Goal: Communication & Community: Answer question/provide support

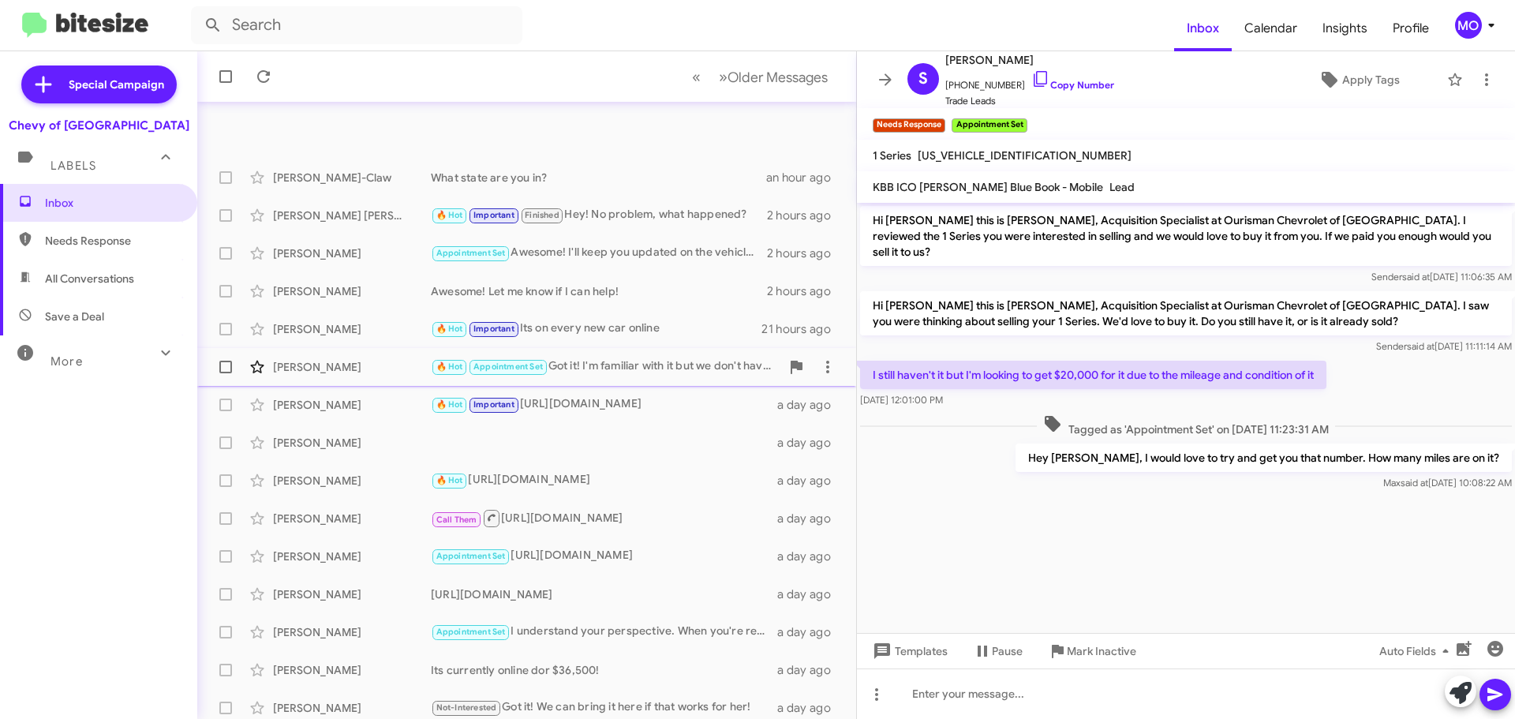
scroll to position [158, 0]
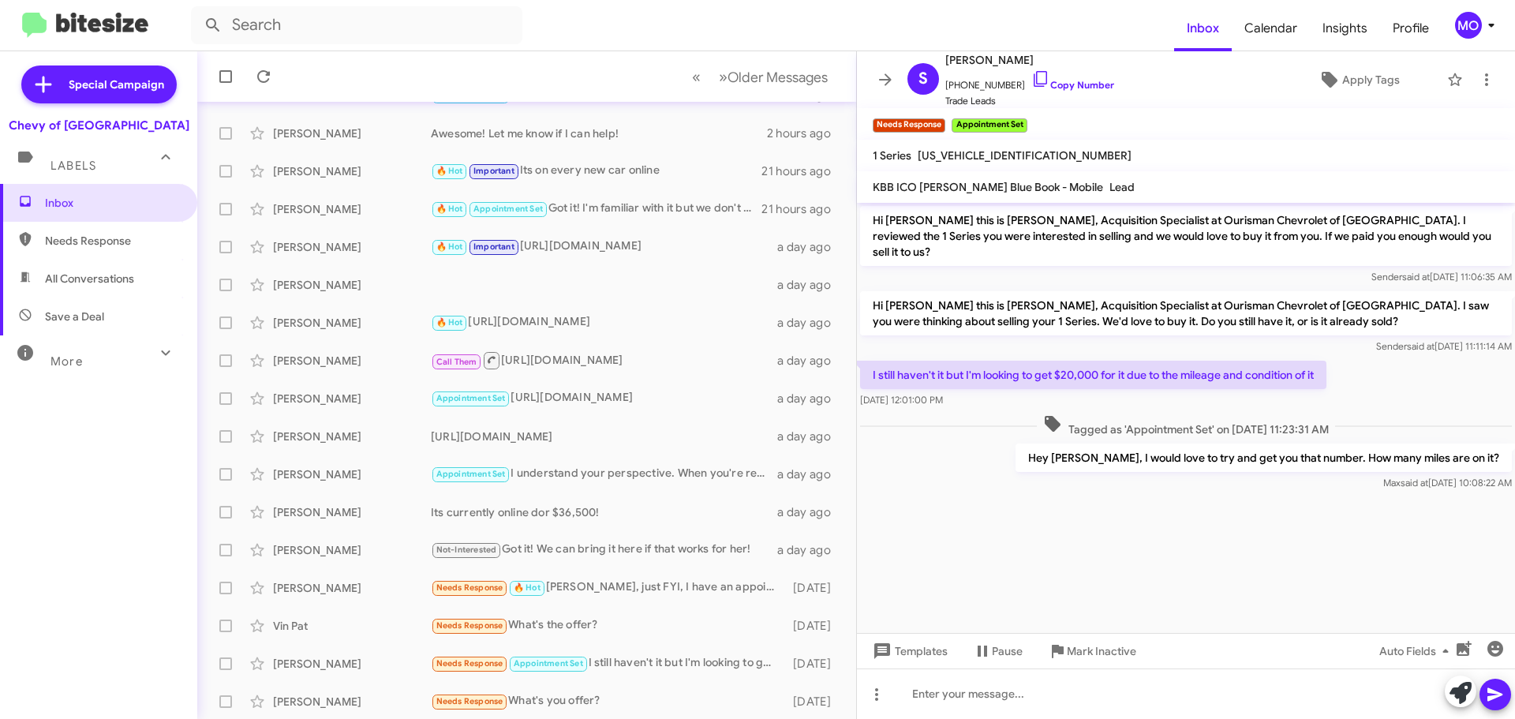
click at [888, 73] on icon at bounding box center [885, 79] width 19 height 19
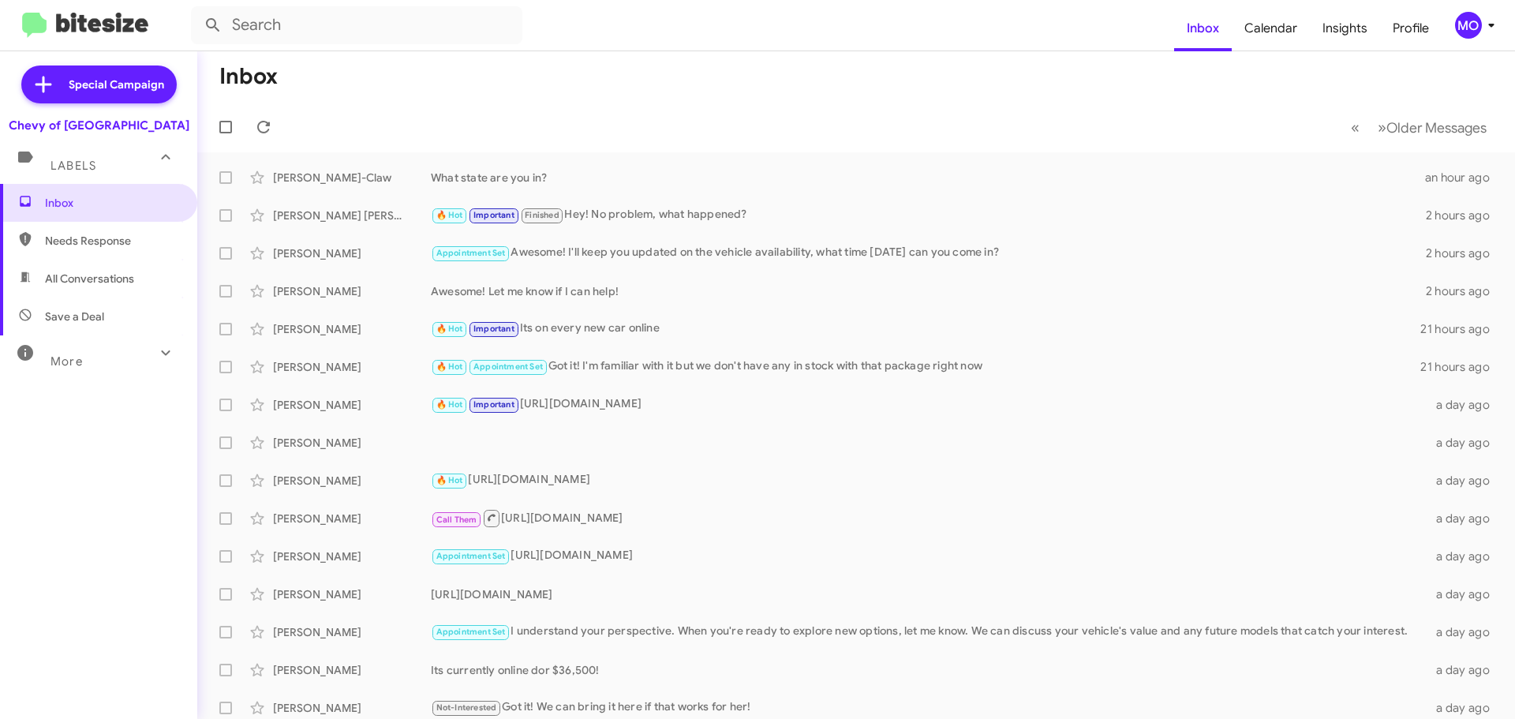
click at [102, 24] on img at bounding box center [85, 26] width 126 height 26
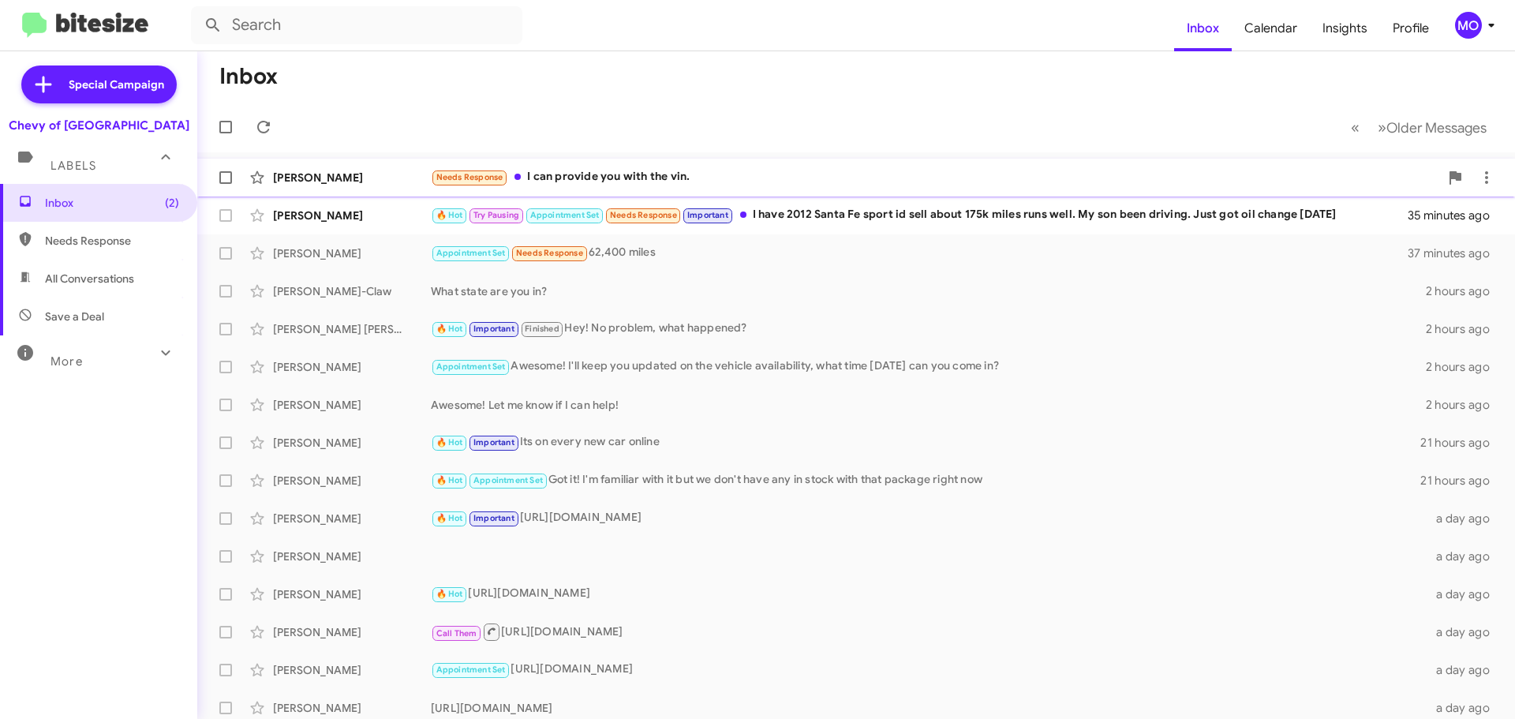
click at [713, 169] on div "Needs Response I can provide you with the vin." at bounding box center [935, 177] width 1009 height 18
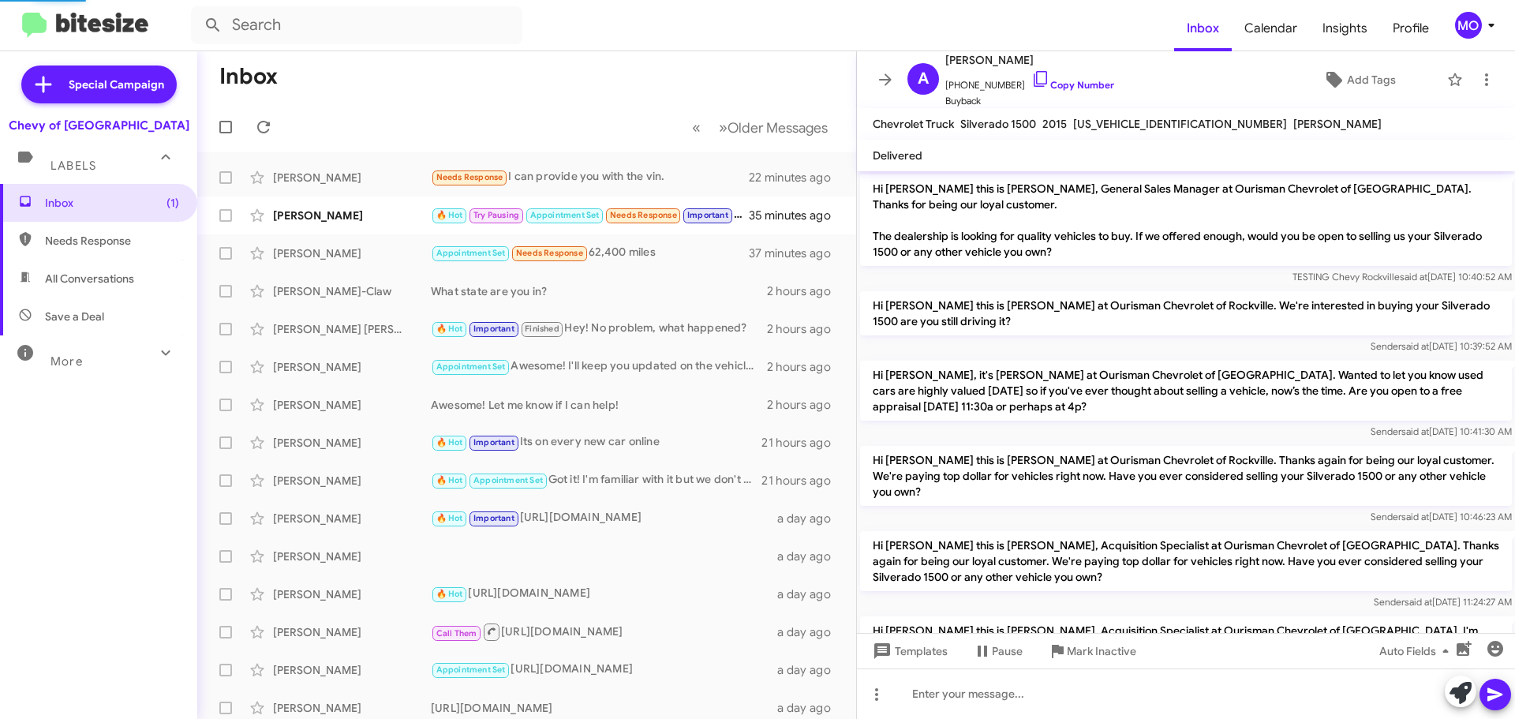
scroll to position [220, 0]
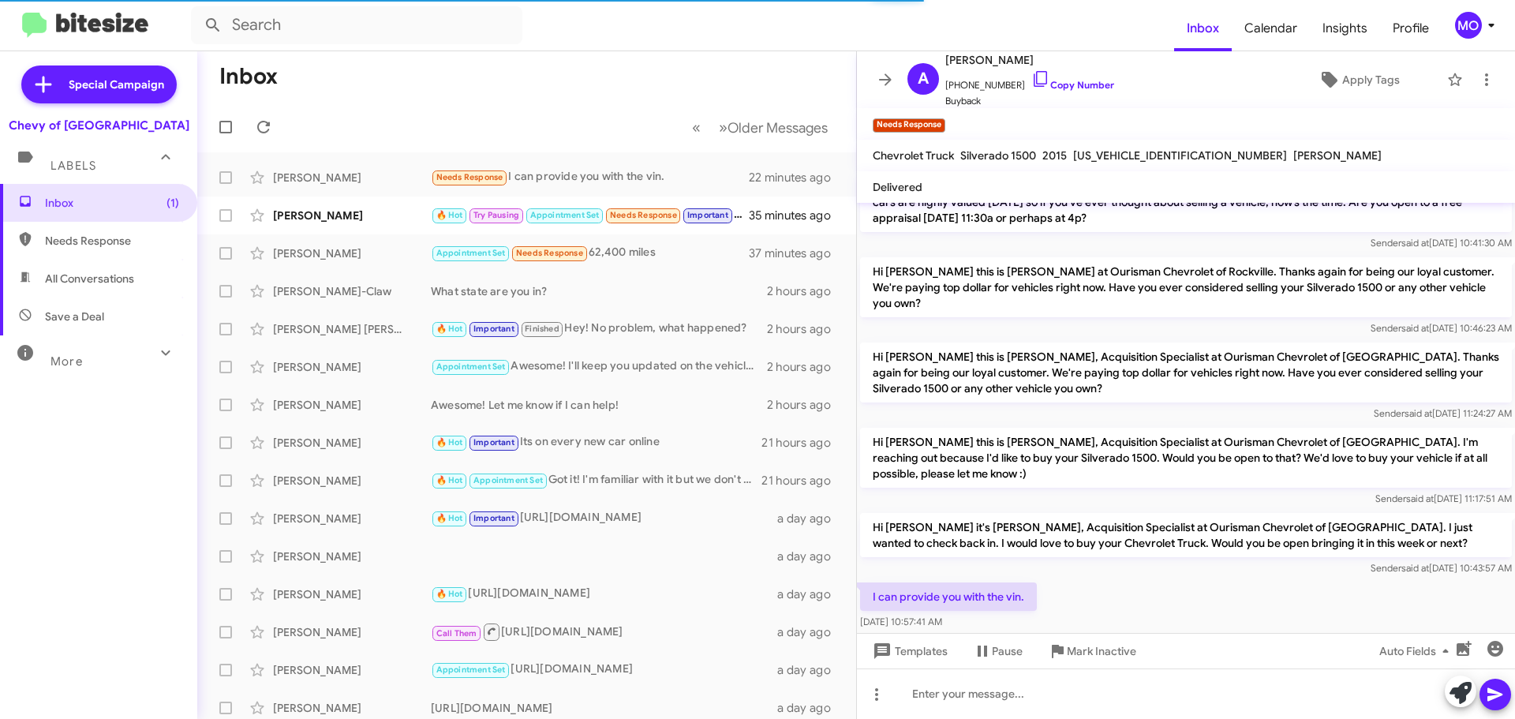
click at [1111, 152] on span "3GCUKREH4FG322322" at bounding box center [1180, 155] width 214 height 14
click at [1111, 153] on span "3GCUKREH4FG322322" at bounding box center [1180, 155] width 214 height 14
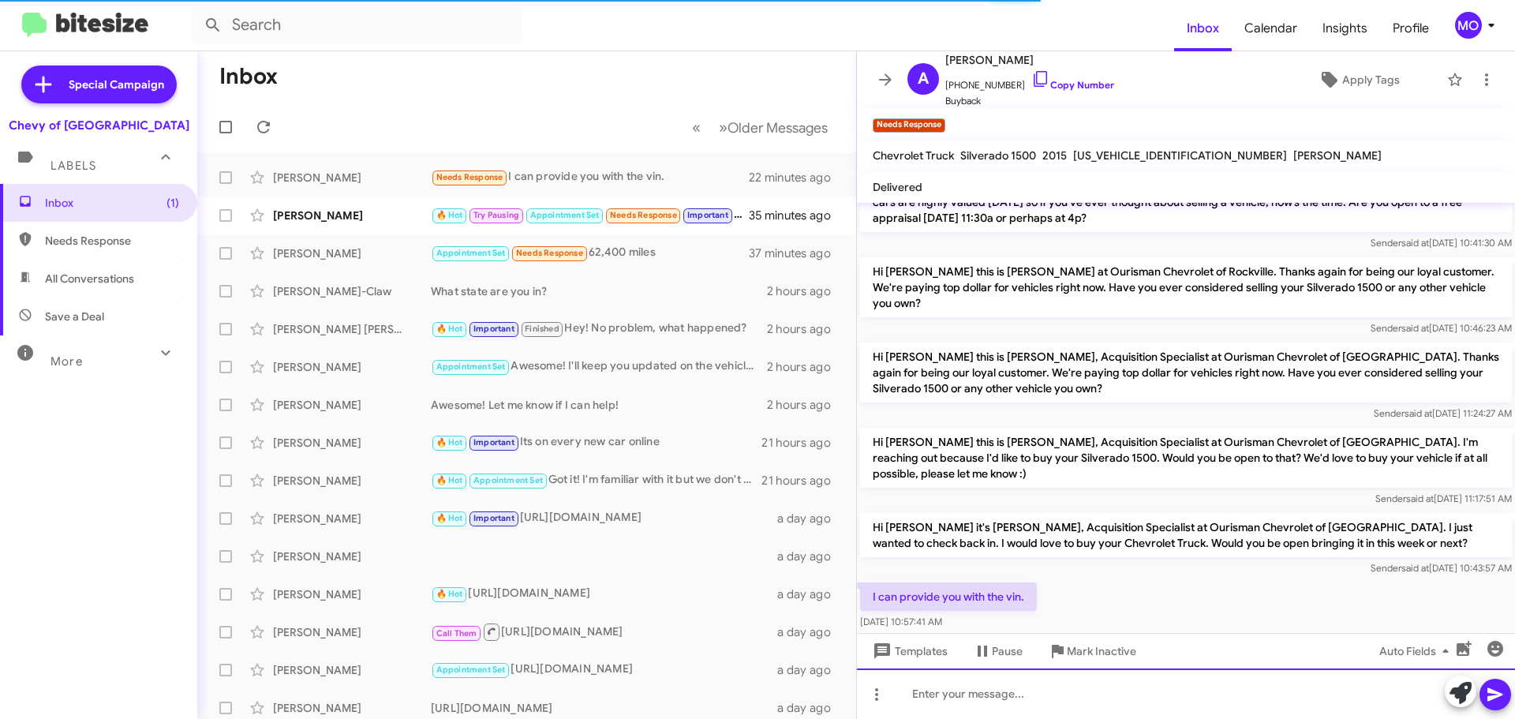
click at [1142, 694] on div at bounding box center [1186, 694] width 658 height 51
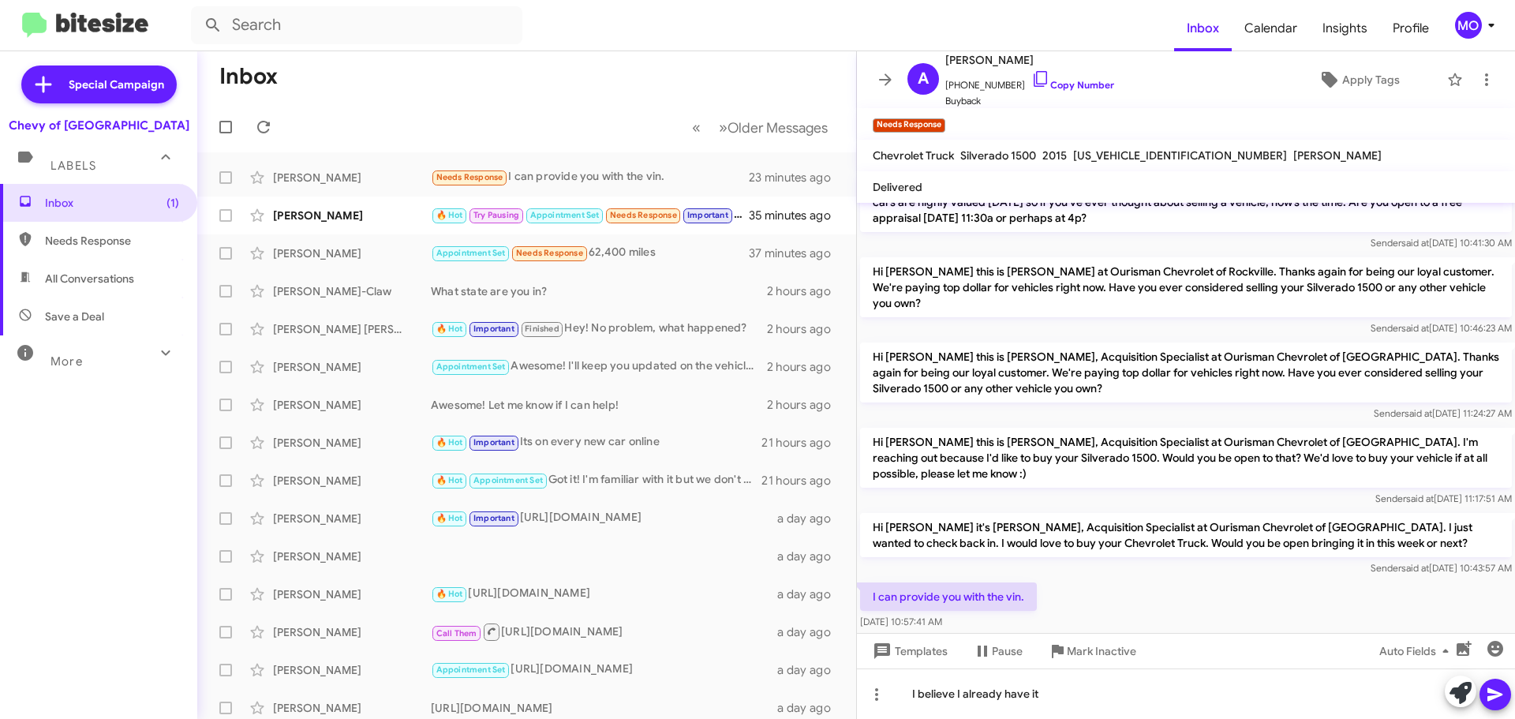
click at [1153, 148] on span "3GCUKREH4FG322322" at bounding box center [1180, 155] width 214 height 14
copy span "3GCUKREH4FG322322"
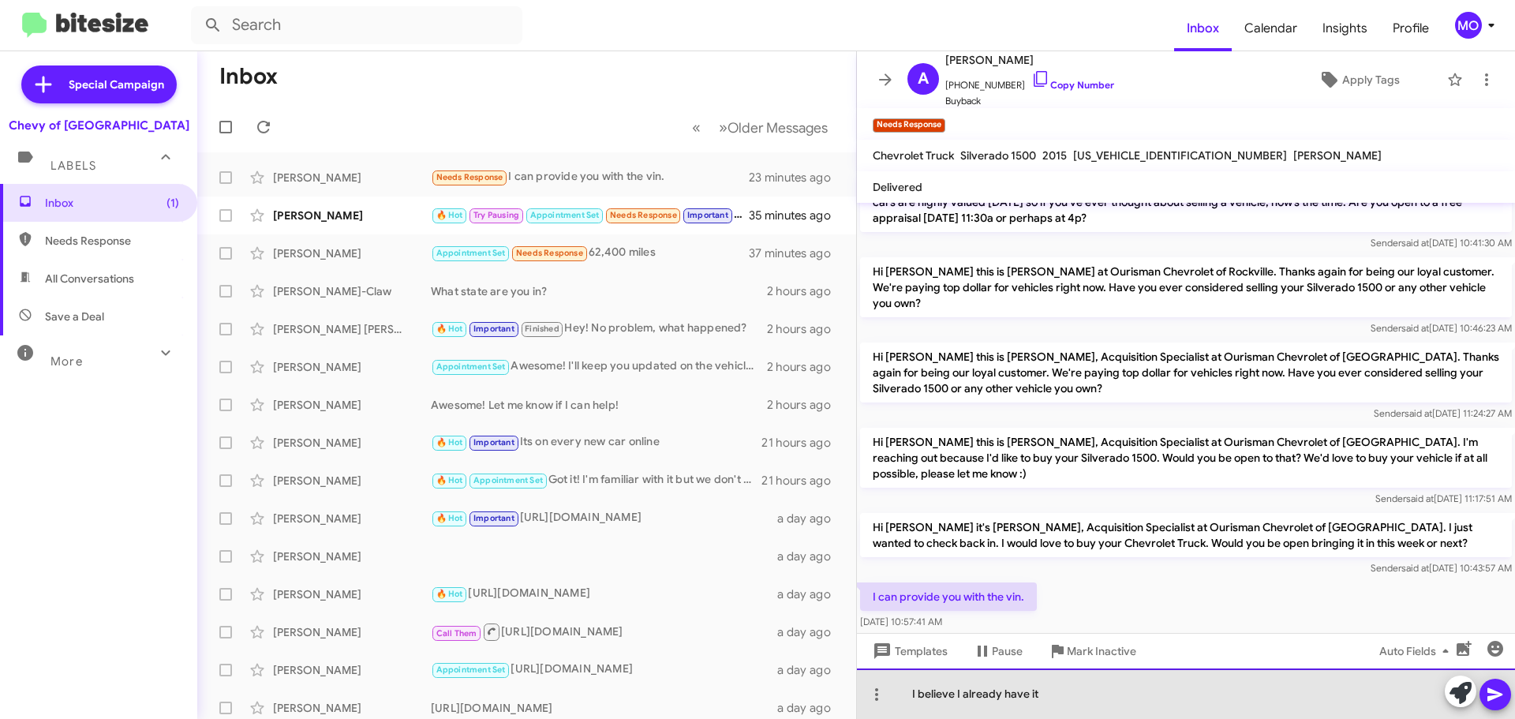
click at [1085, 706] on div "I believe I already have it" at bounding box center [1186, 694] width 658 height 51
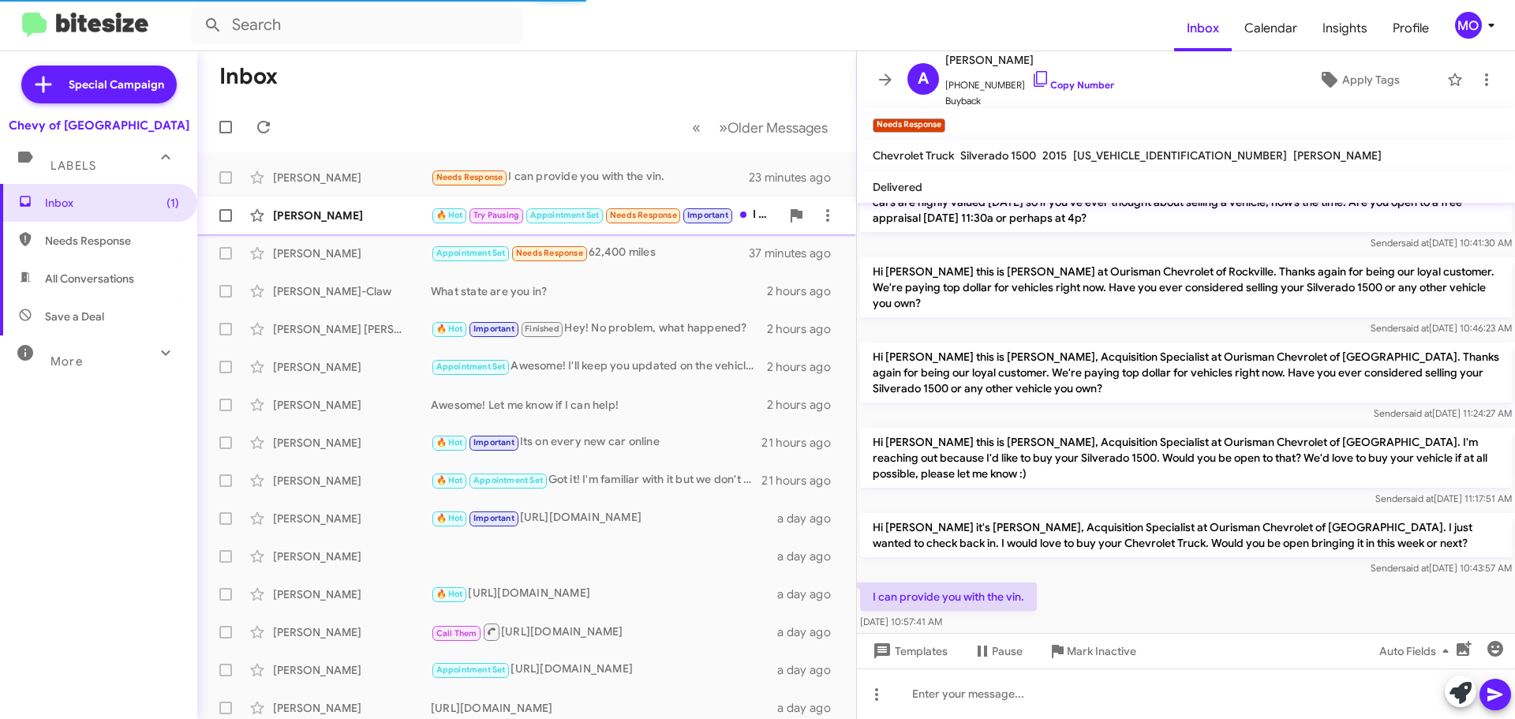
click at [356, 223] on div "Justin Silberman" at bounding box center [352, 216] width 158 height 16
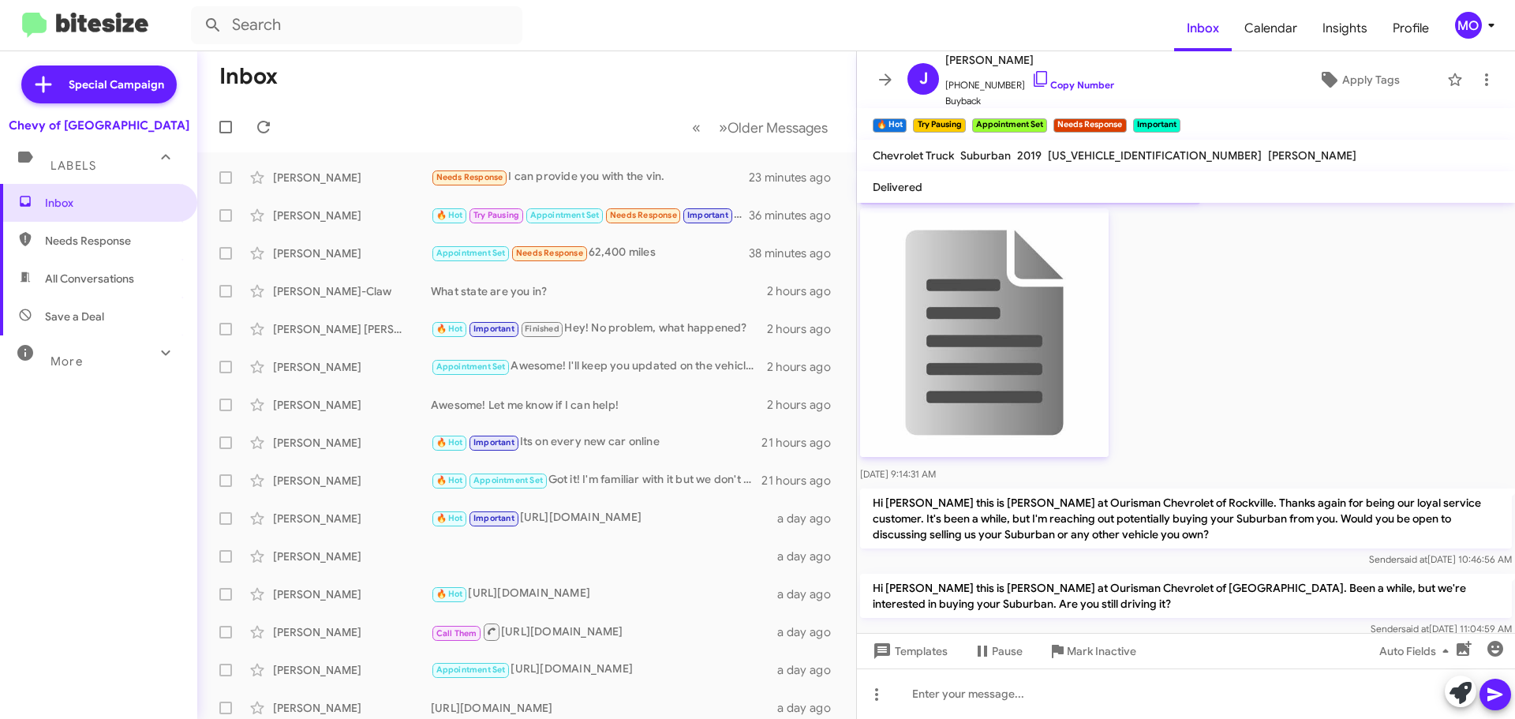
scroll to position [1099, 0]
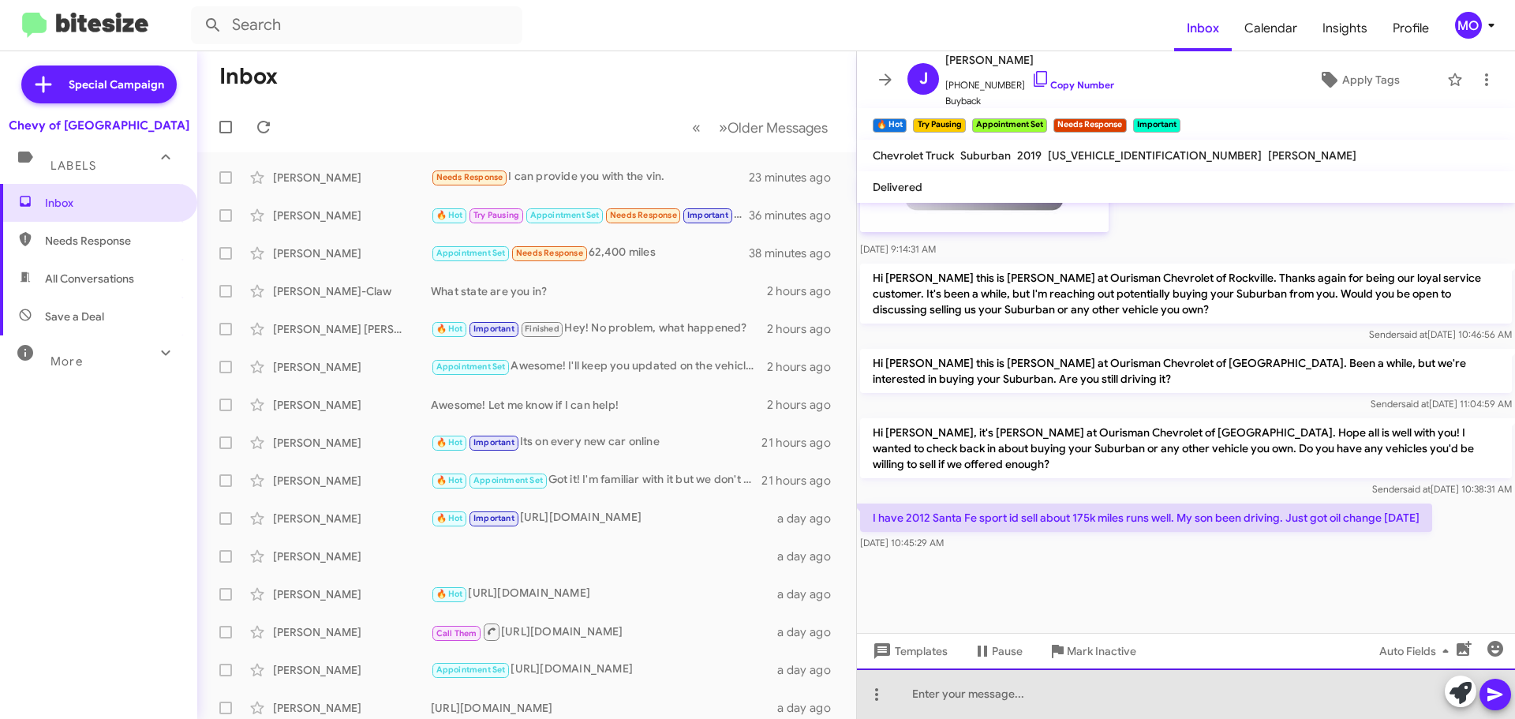
click at [1115, 695] on div at bounding box center [1186, 694] width 658 height 51
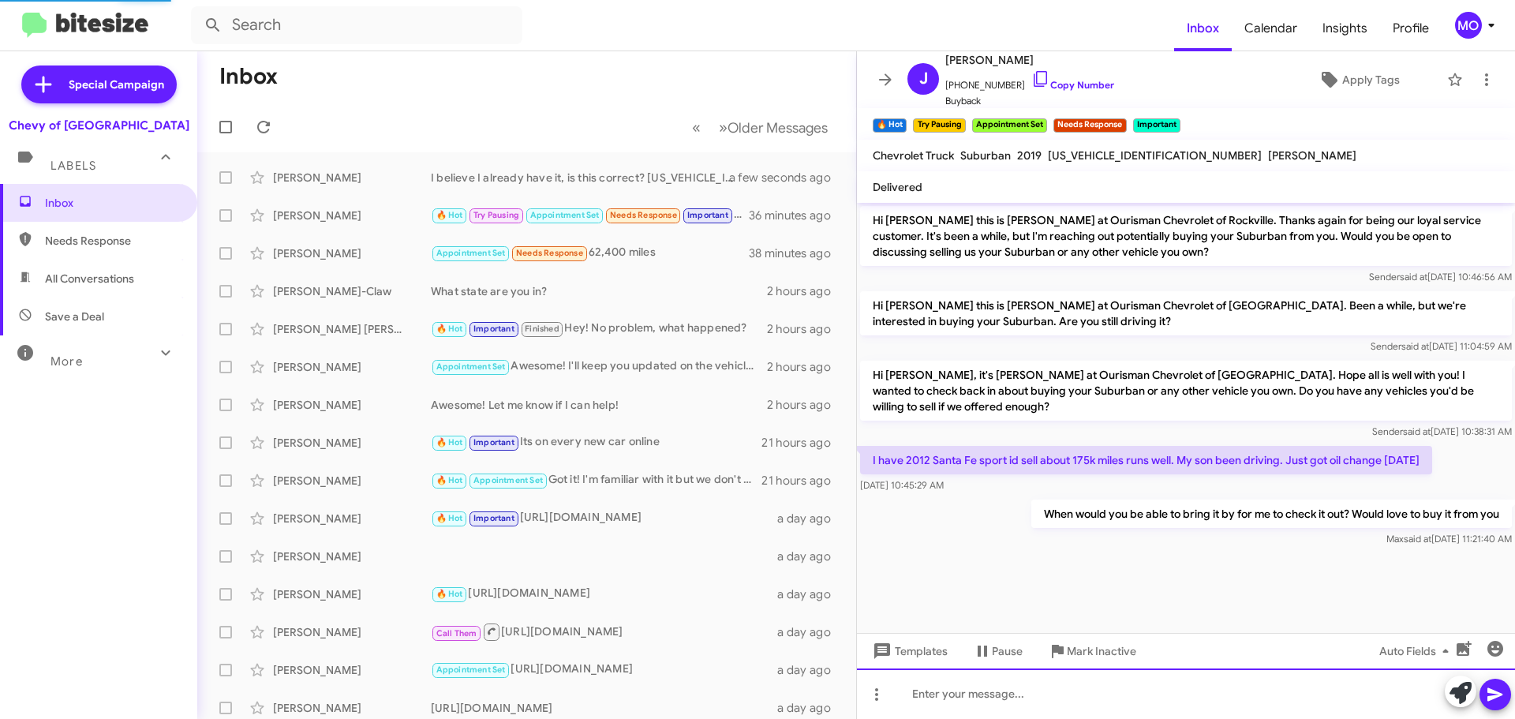
scroll to position [0, 0]
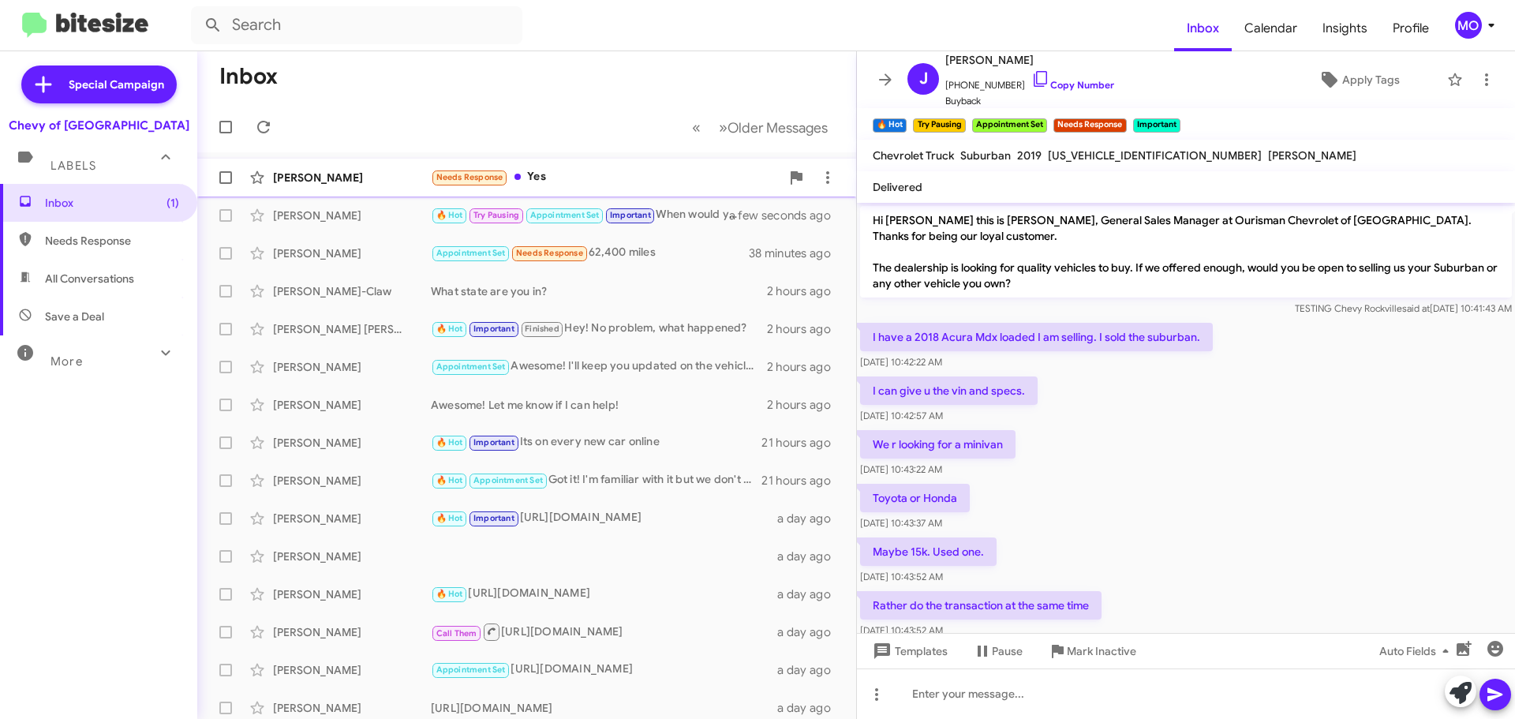
click at [548, 178] on div "Needs Response Yes" at bounding box center [606, 177] width 350 height 18
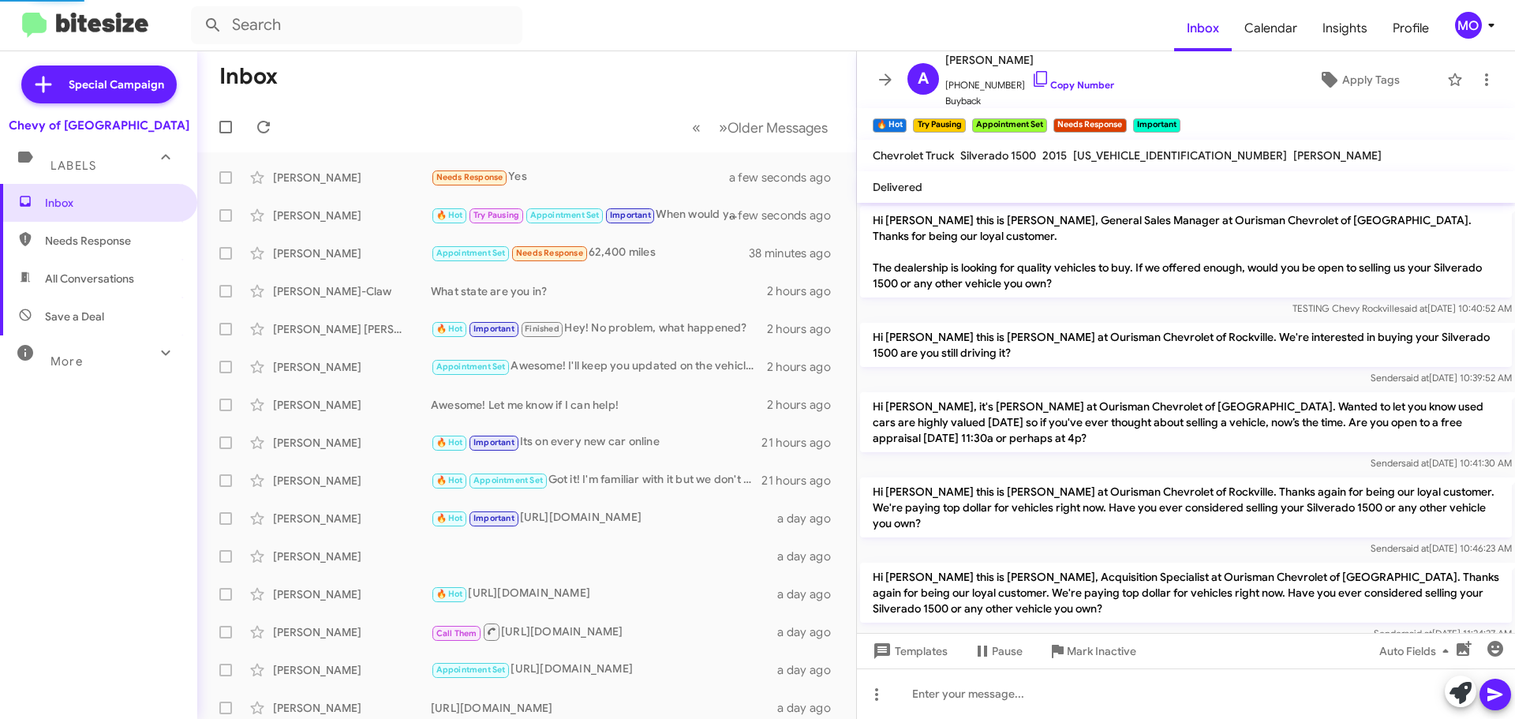
scroll to position [367, 0]
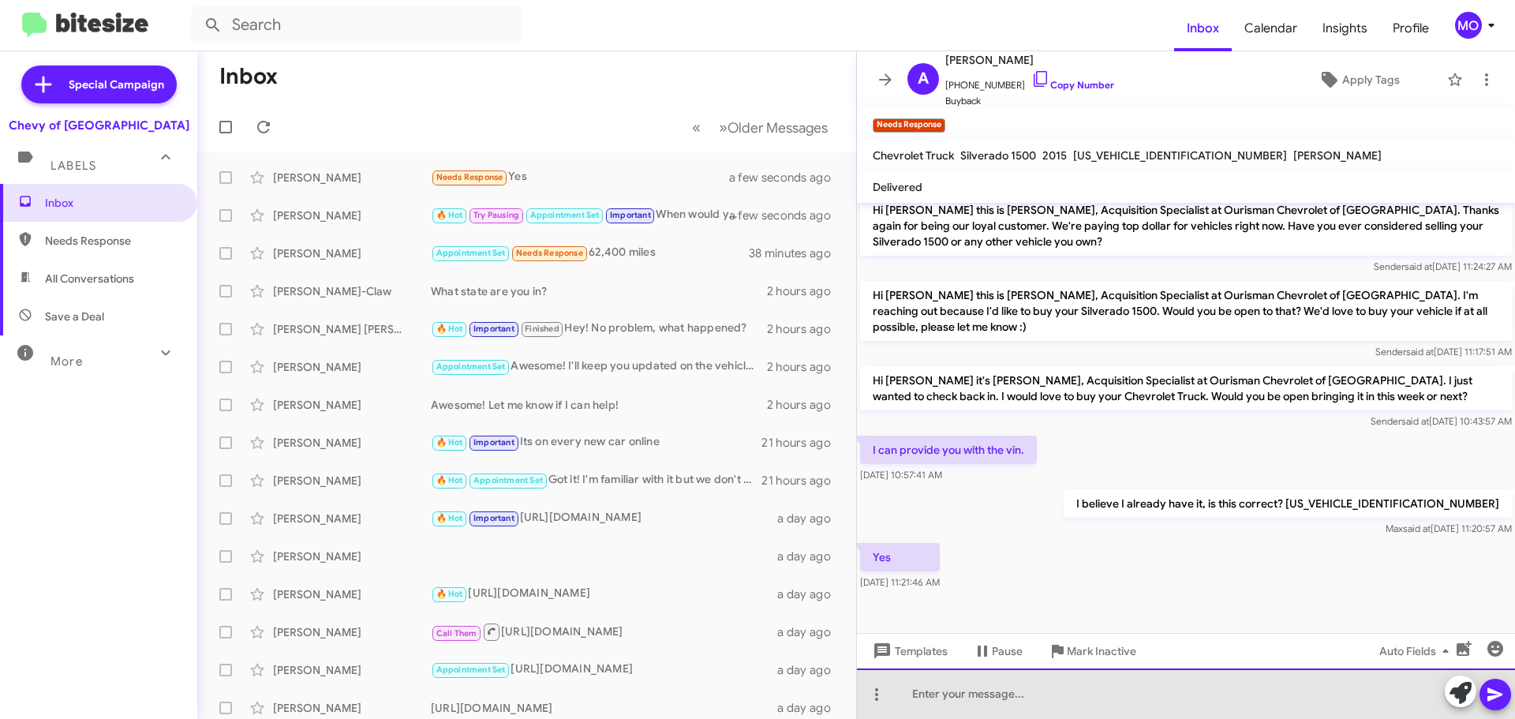
click at [1100, 706] on div at bounding box center [1186, 694] width 658 height 51
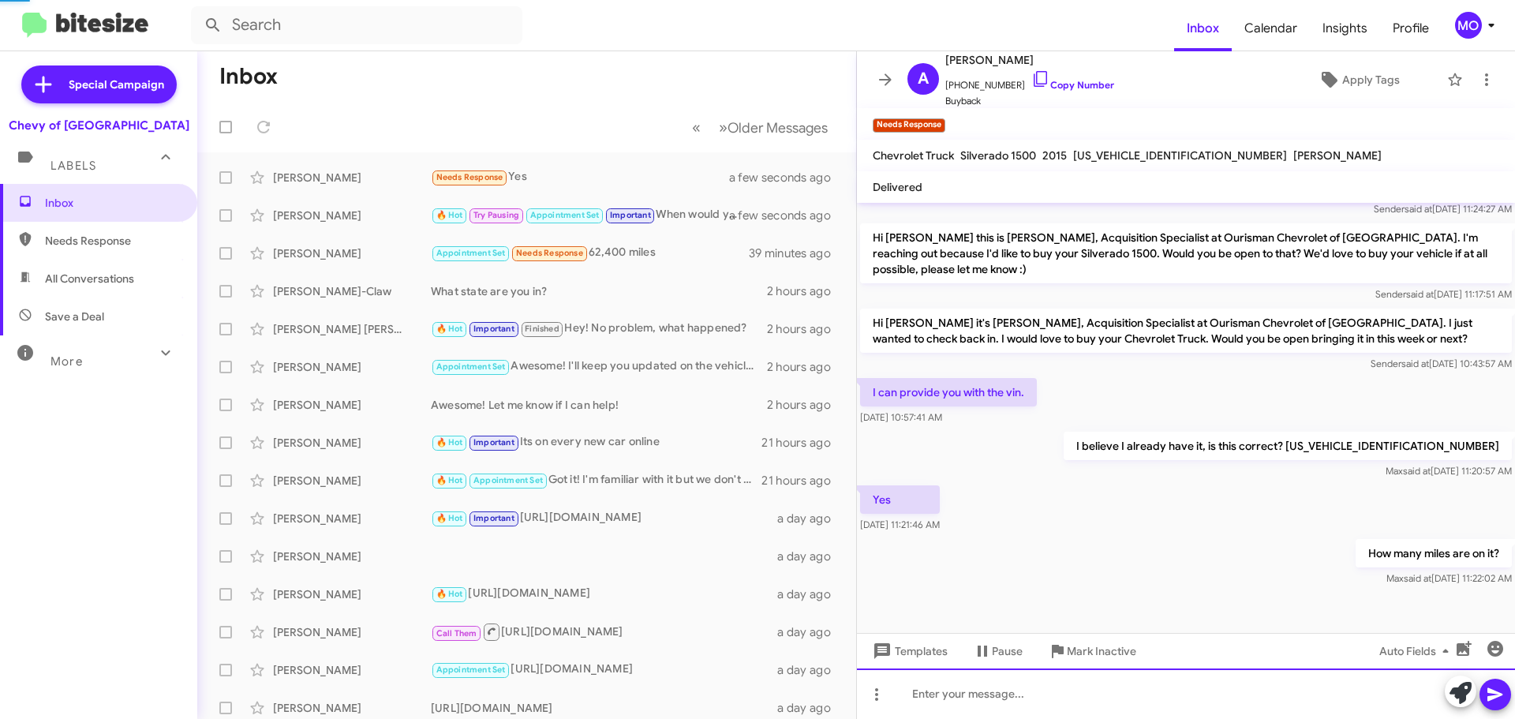
scroll to position [393, 0]
